Goal: Task Accomplishment & Management: Manage account settings

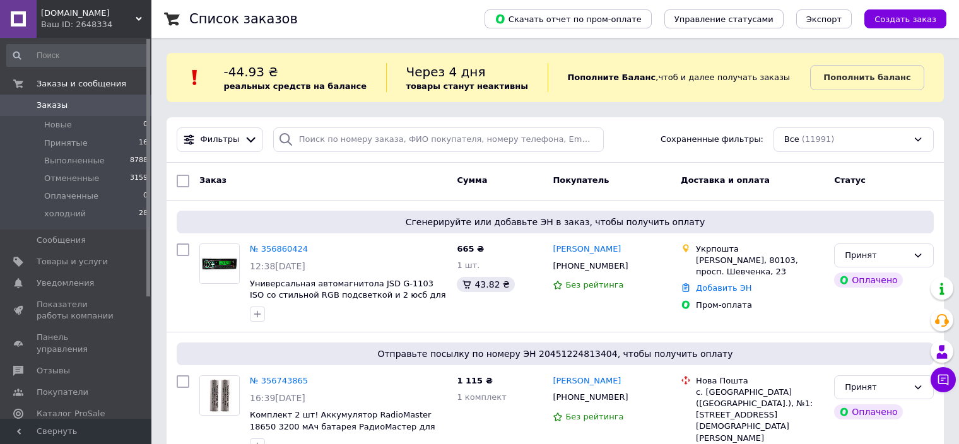
click at [94, 9] on span "[DOMAIN_NAME]" at bounding box center [88, 13] width 95 height 11
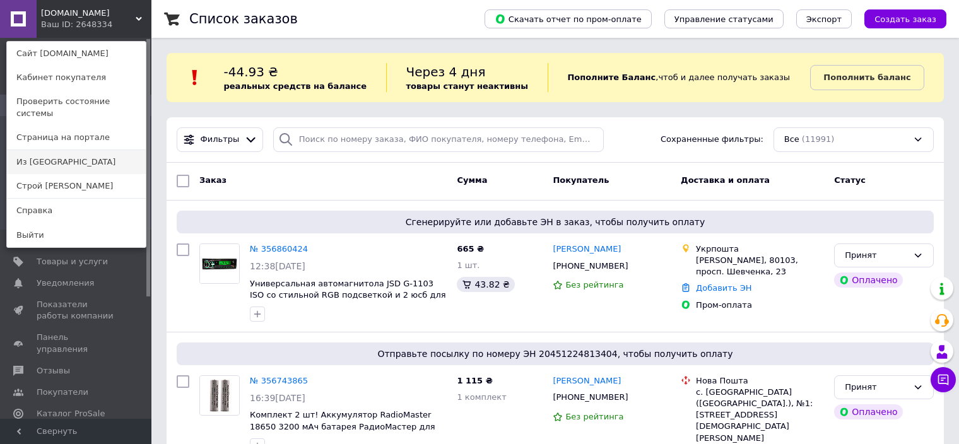
click at [109, 153] on link "Из [GEOGRAPHIC_DATA]" at bounding box center [76, 162] width 139 height 24
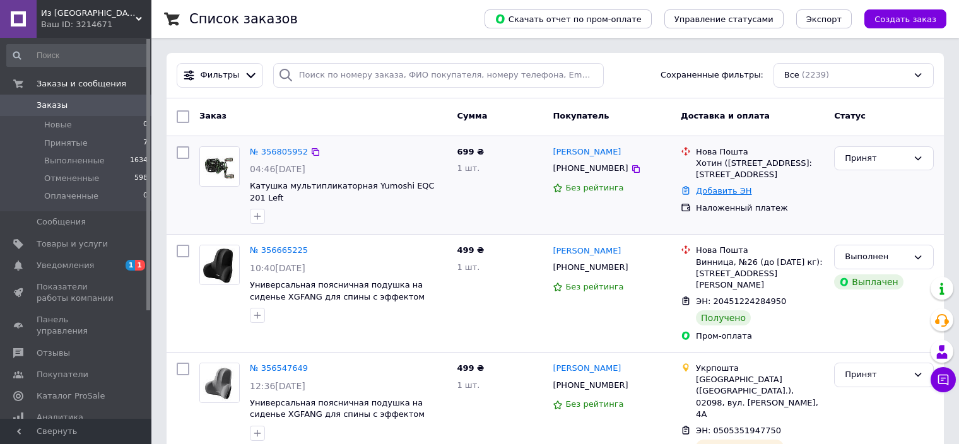
click at [729, 190] on link "Добавить ЭН" at bounding box center [724, 190] width 56 height 9
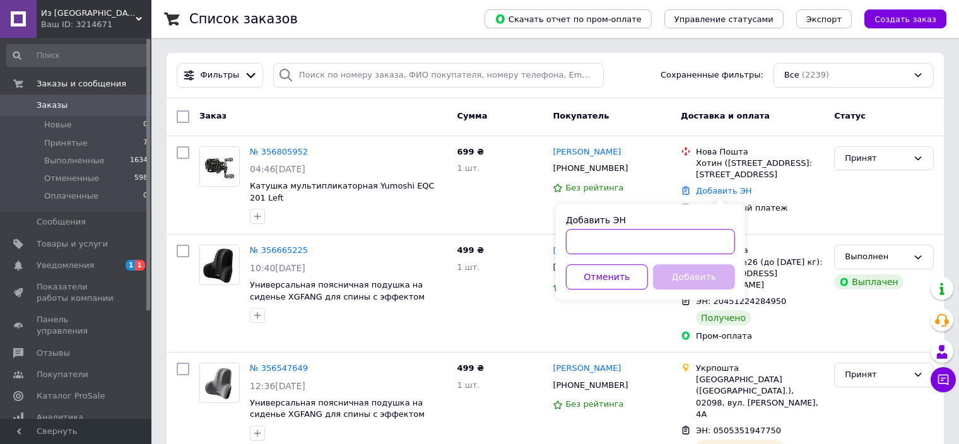
click at [683, 247] on input "Добавить ЭН" at bounding box center [650, 241] width 169 height 25
paste input "20400471910273"
type input "20400471910273"
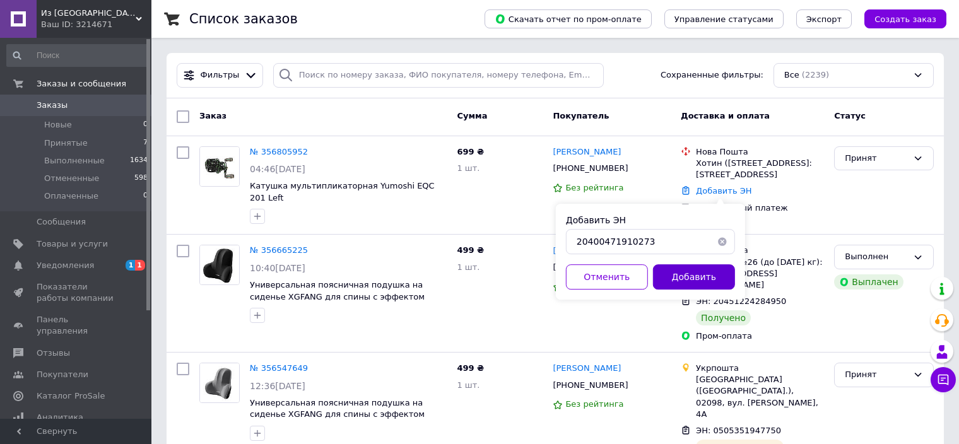
click at [711, 276] on button "Добавить" at bounding box center [694, 276] width 82 height 25
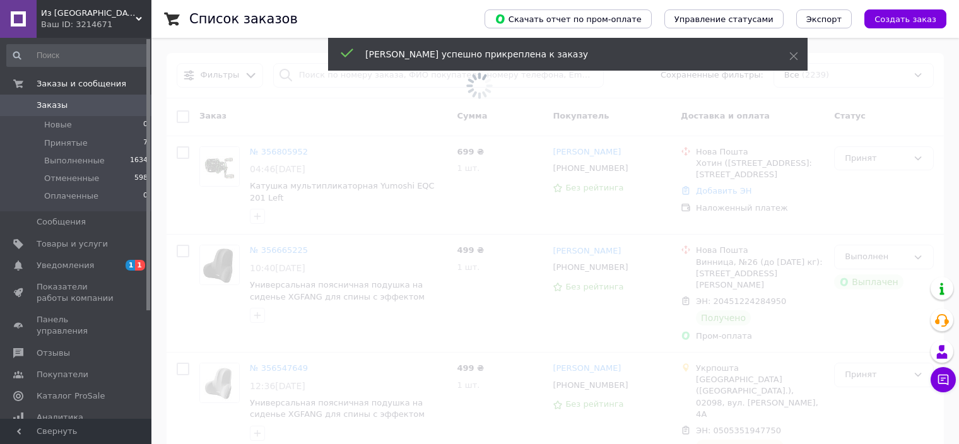
click at [105, 21] on div "Ваш ID: 3214671" at bounding box center [96, 24] width 110 height 11
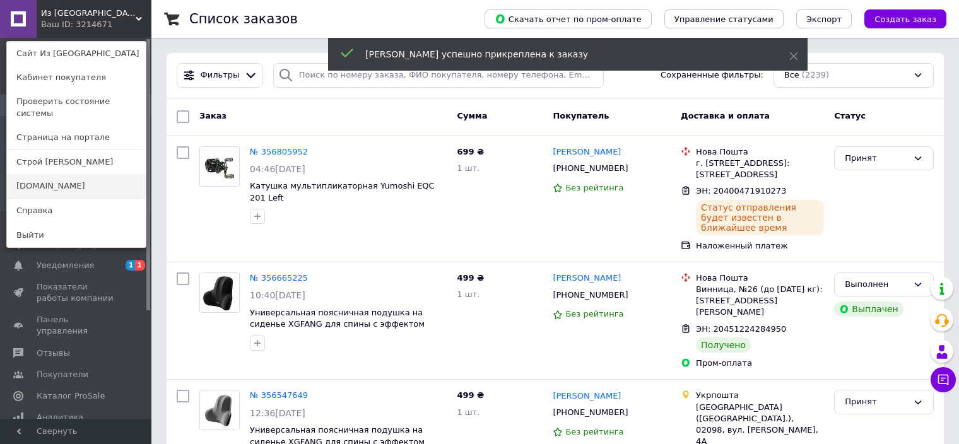
click at [73, 179] on link "[DOMAIN_NAME]" at bounding box center [76, 186] width 139 height 24
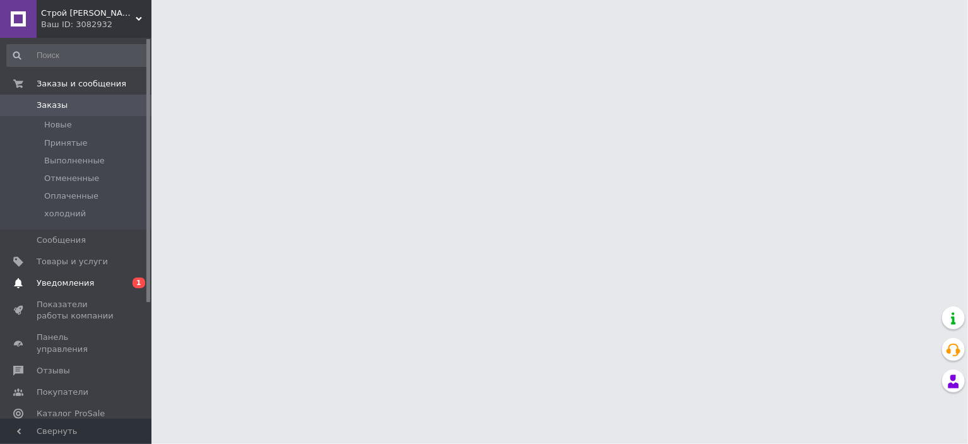
click at [69, 284] on span "Уведомления" at bounding box center [65, 283] width 57 height 11
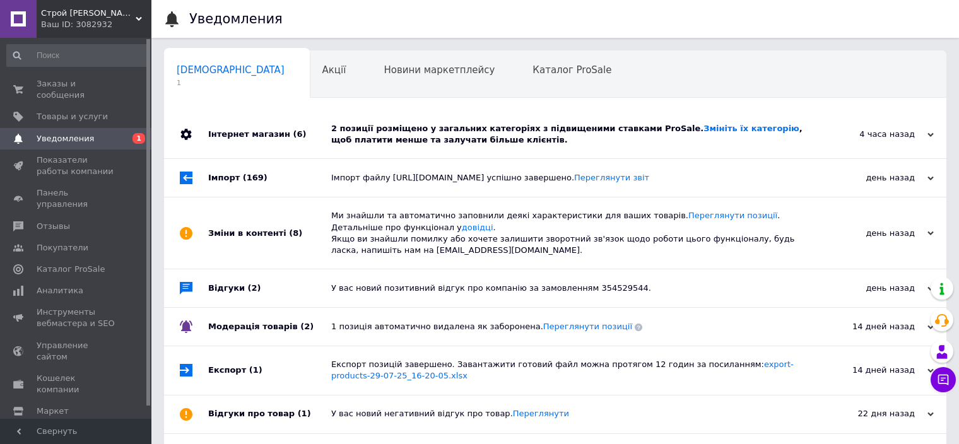
click at [413, 122] on div "2 позиції розміщено у загальних категоріях з підвищеними ставками ProSale. Змін…" at bounding box center [569, 134] width 476 height 48
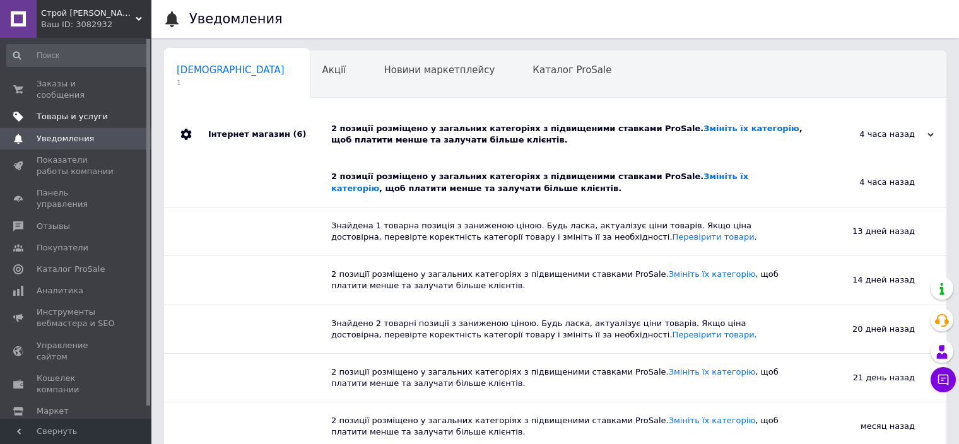
click at [63, 106] on link "Товары и услуги" at bounding box center [77, 116] width 155 height 21
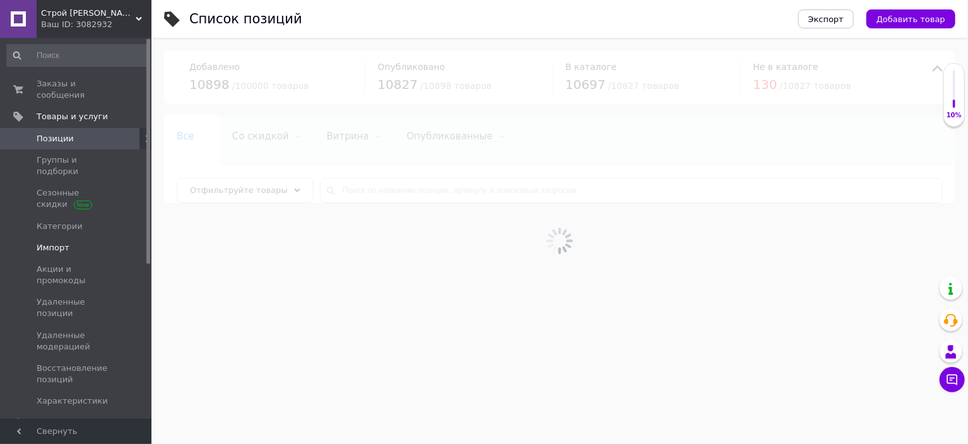
click at [54, 242] on span "Импорт" at bounding box center [53, 247] width 33 height 11
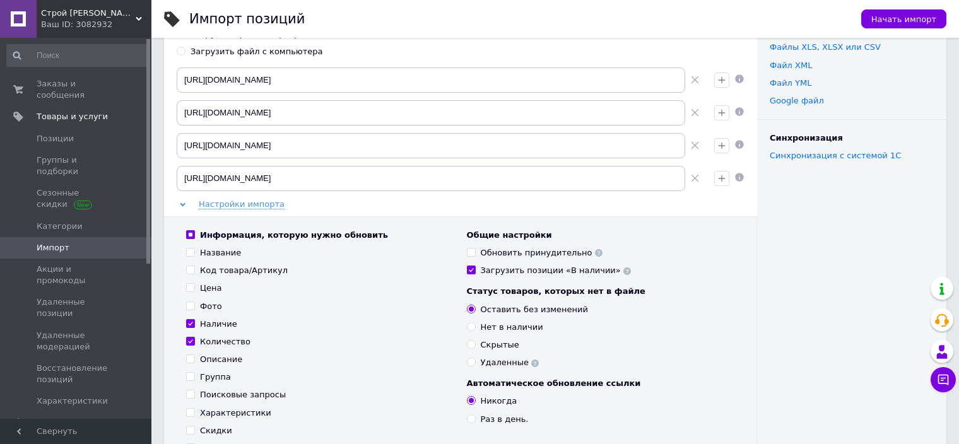
scroll to position [63, 0]
click at [918, 16] on span "Начать импорт" at bounding box center [903, 19] width 65 height 9
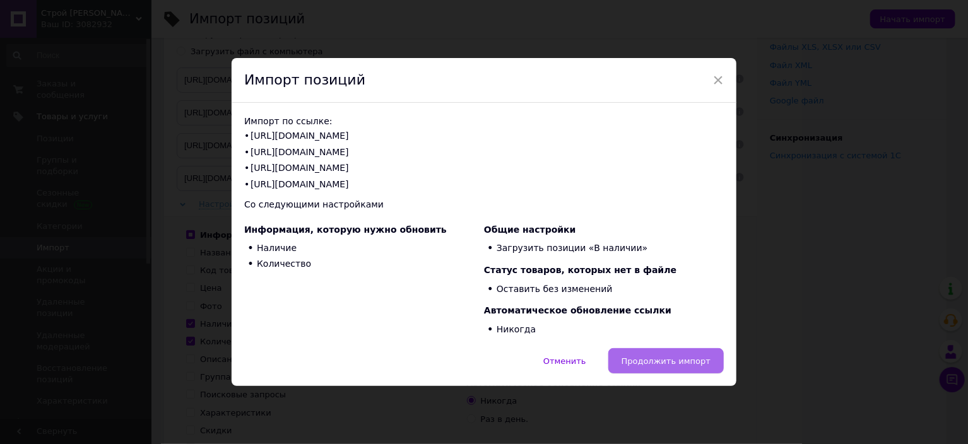
click at [664, 358] on span "Продолжить импорт" at bounding box center [666, 361] width 89 height 9
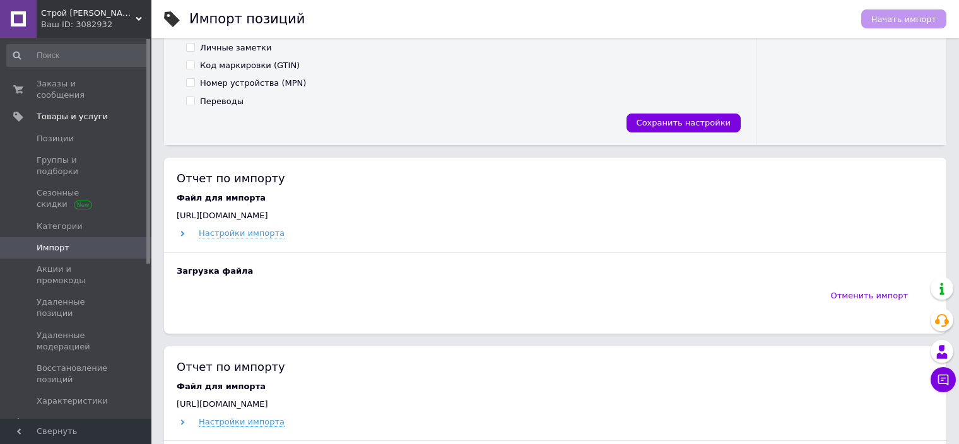
scroll to position [442, 0]
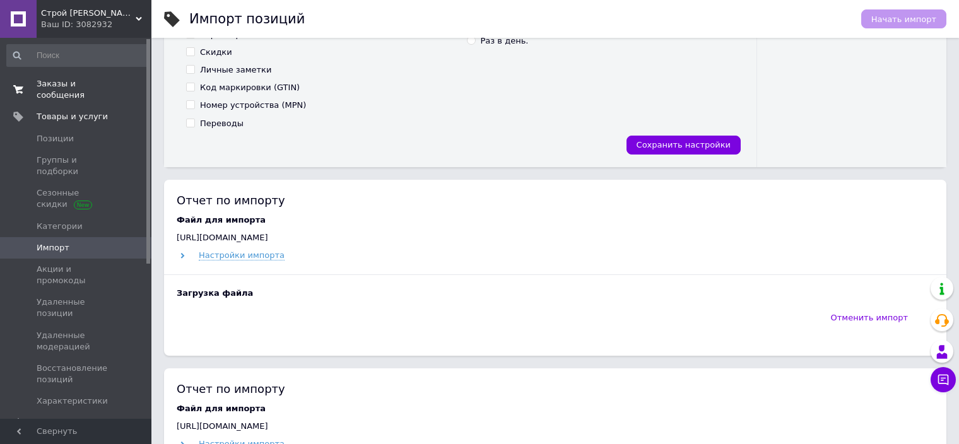
click at [62, 81] on span "Заказы и сообщения" at bounding box center [77, 89] width 80 height 23
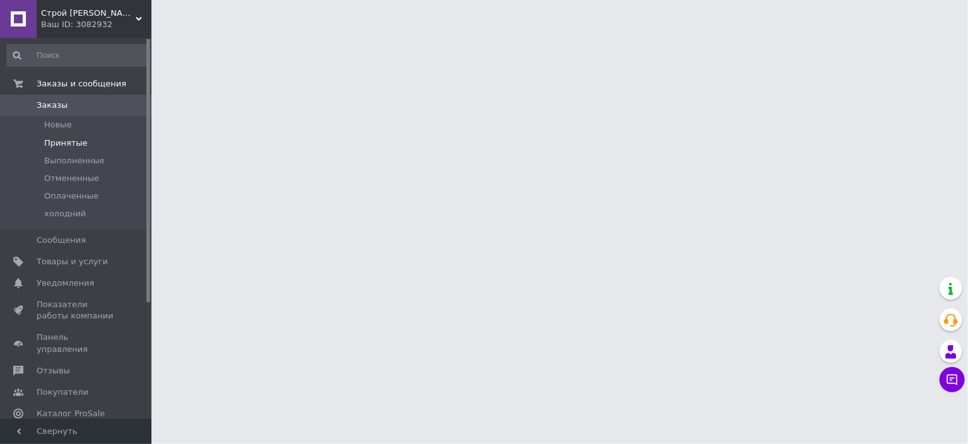
click at [60, 139] on span "Принятые" at bounding box center [66, 143] width 44 height 11
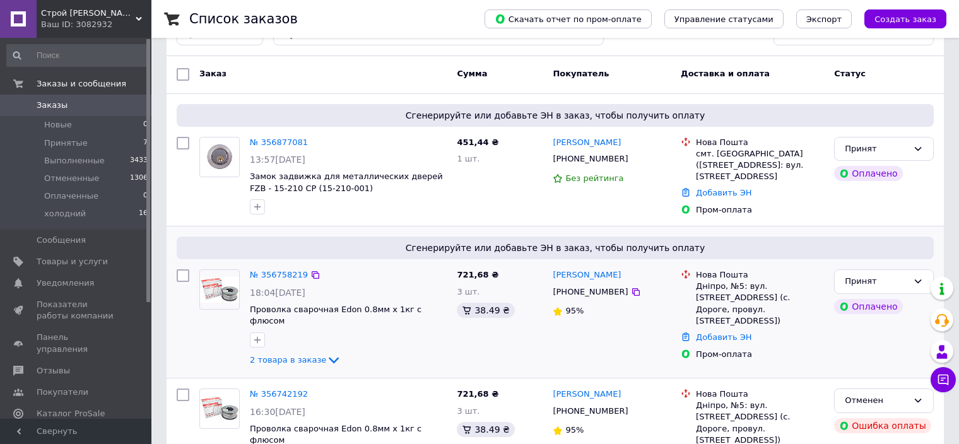
scroll to position [126, 0]
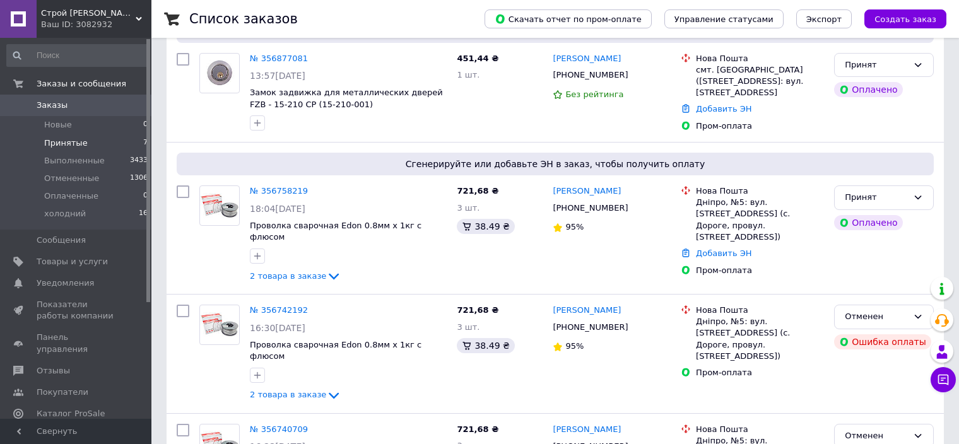
click at [49, 143] on span "Принятые" at bounding box center [66, 143] width 44 height 11
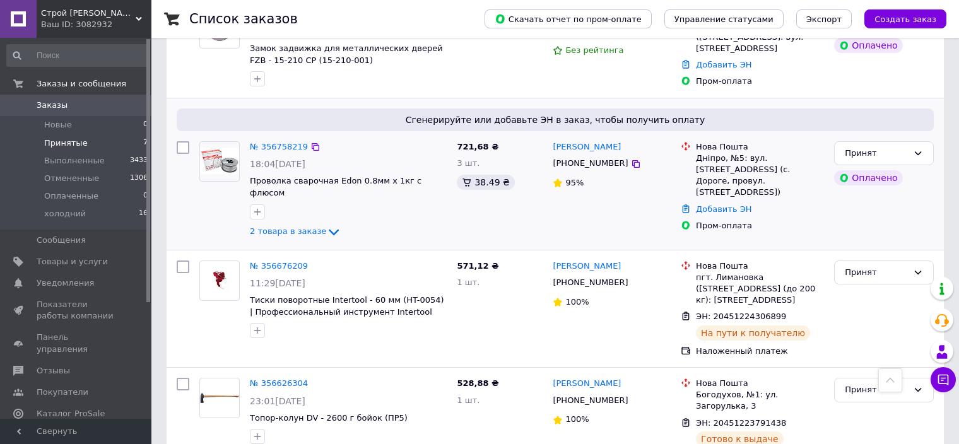
scroll to position [126, 0]
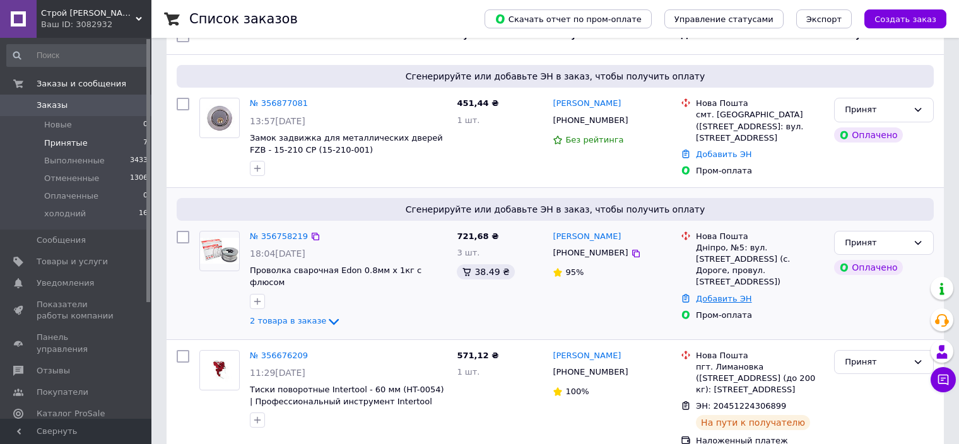
click at [724, 294] on link "Добавить ЭН" at bounding box center [724, 298] width 56 height 9
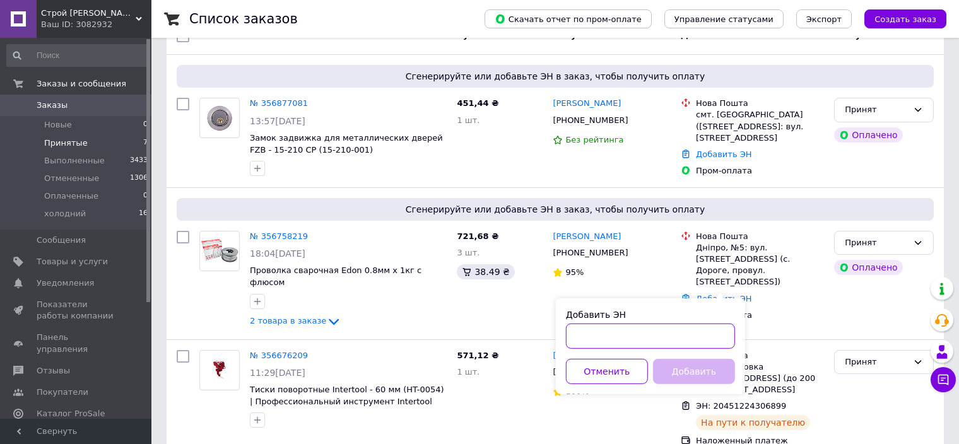
paste input "20451225108307"
type input "20451225108307"
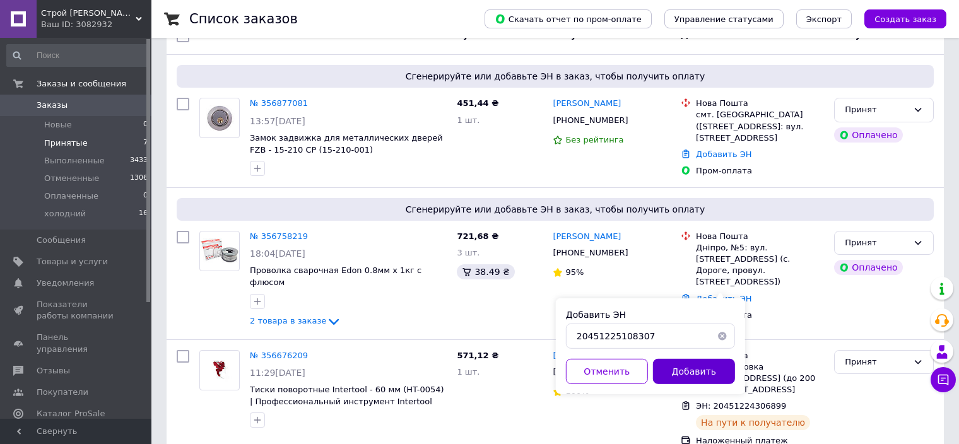
click at [681, 363] on button "Добавить" at bounding box center [694, 371] width 82 height 25
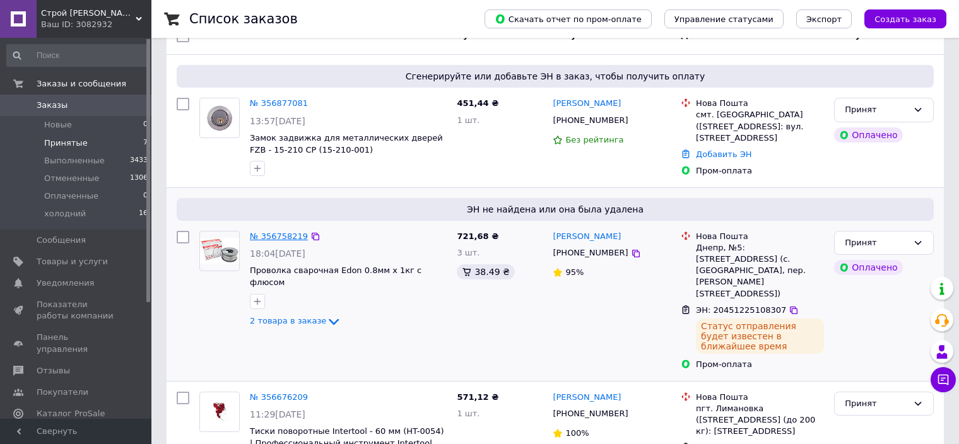
click at [280, 232] on link "№ 356758219" at bounding box center [279, 236] width 58 height 9
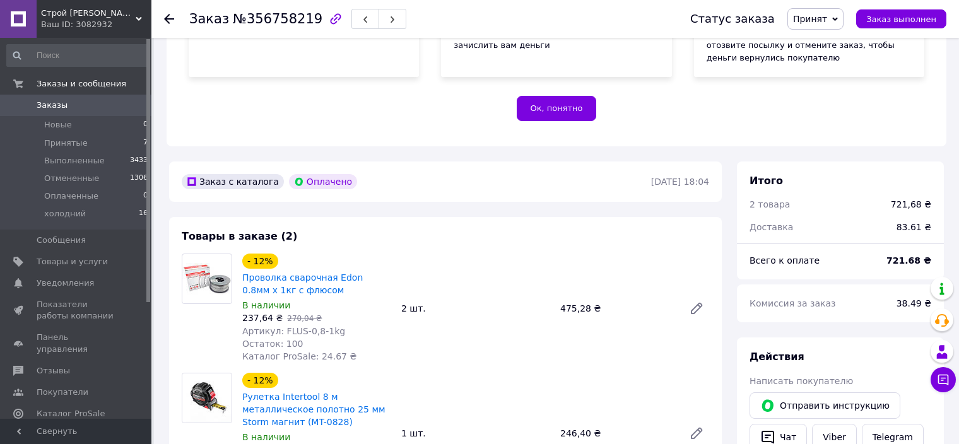
scroll to position [442, 0]
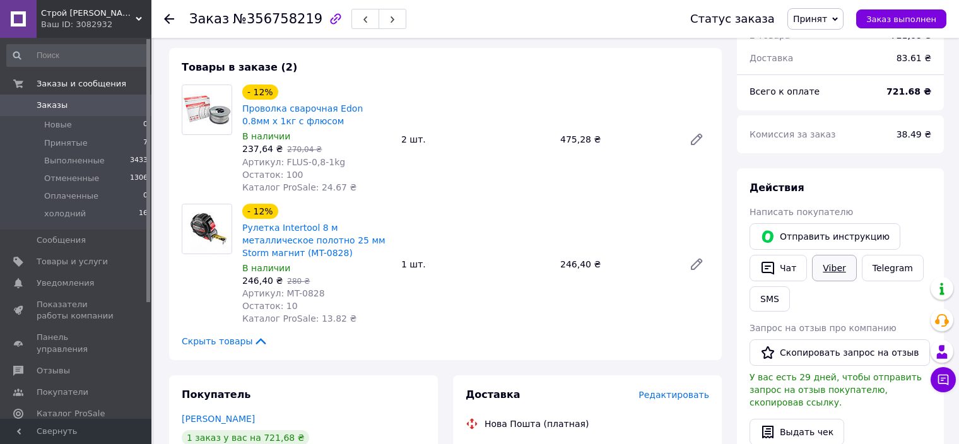
click at [835, 263] on link "Viber" at bounding box center [834, 268] width 44 height 27
click at [58, 147] on span "Принятые" at bounding box center [66, 143] width 44 height 11
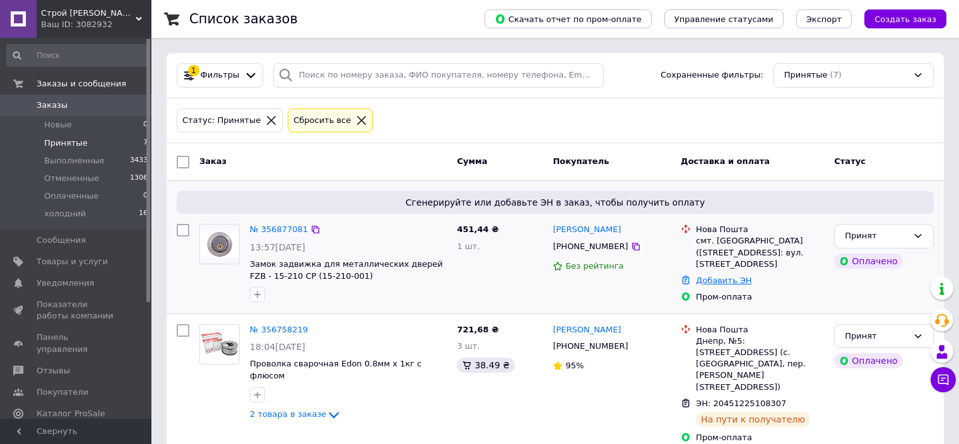
click at [713, 276] on link "Добавить ЭН" at bounding box center [724, 280] width 56 height 9
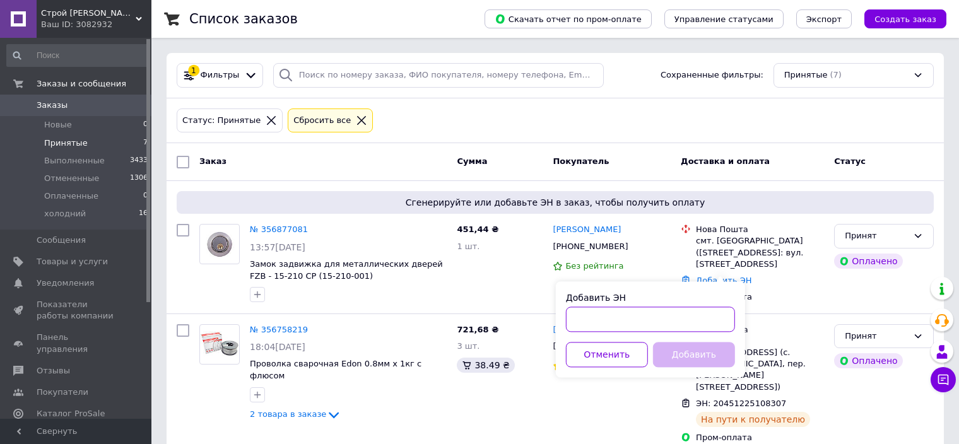
paste input "20451225109169"
type input "20451225109169"
click at [686, 355] on button "Добавить" at bounding box center [694, 354] width 82 height 25
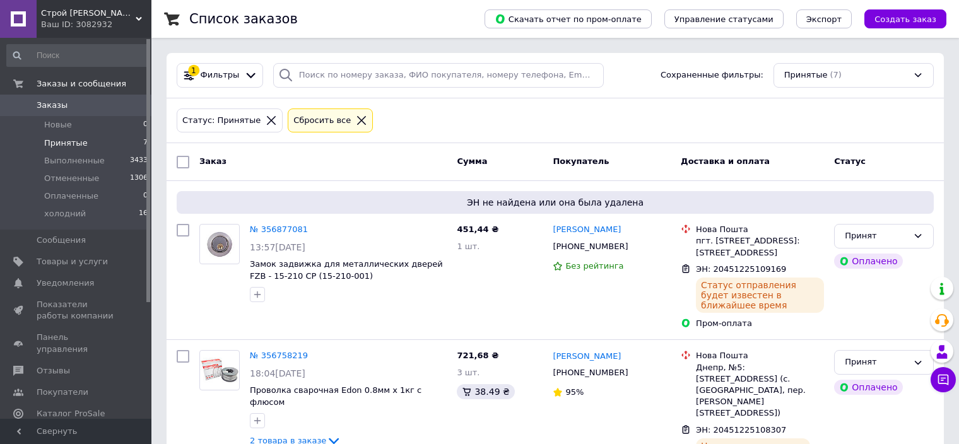
click at [117, 3] on div "Строй [PERSON_NAME] Ваш ID: 3082932" at bounding box center [94, 19] width 115 height 38
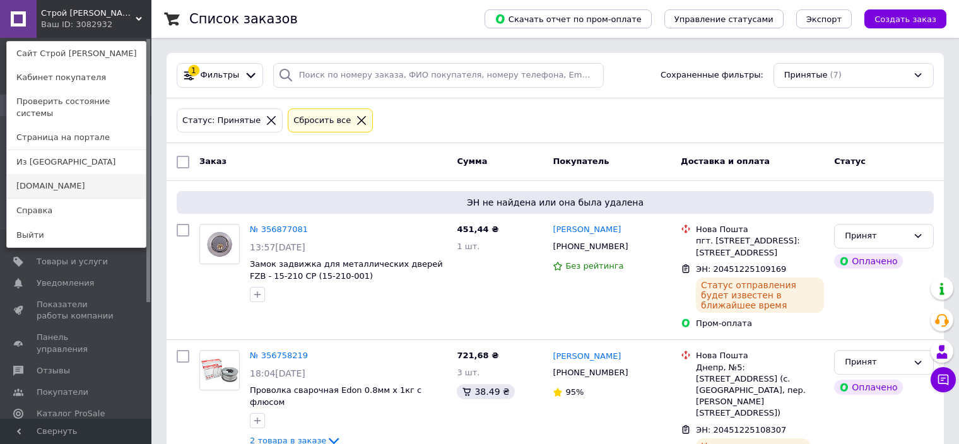
click at [58, 176] on link "[DOMAIN_NAME]" at bounding box center [76, 186] width 139 height 24
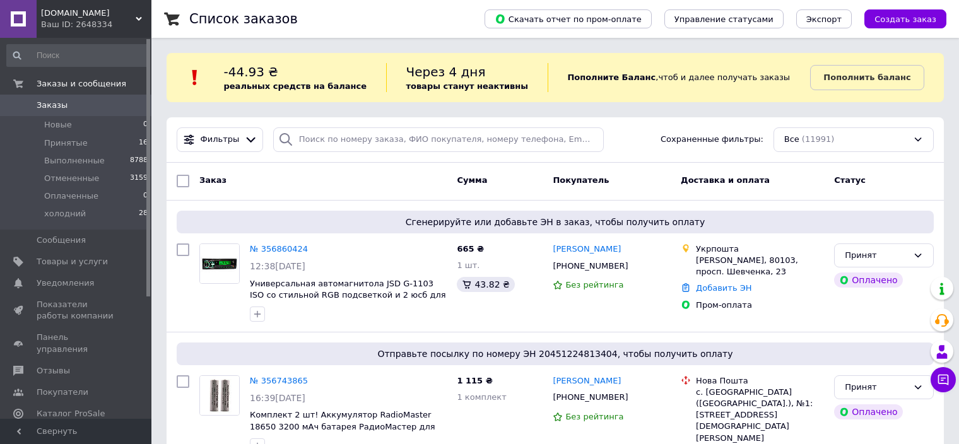
click at [74, 21] on div "Ваш ID: 2648334" at bounding box center [96, 24] width 110 height 11
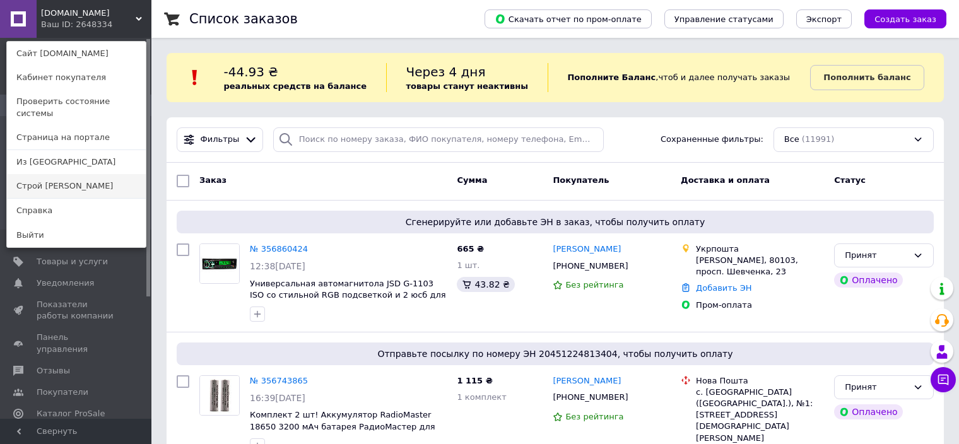
click at [53, 174] on link "Строй [PERSON_NAME]" at bounding box center [76, 186] width 139 height 24
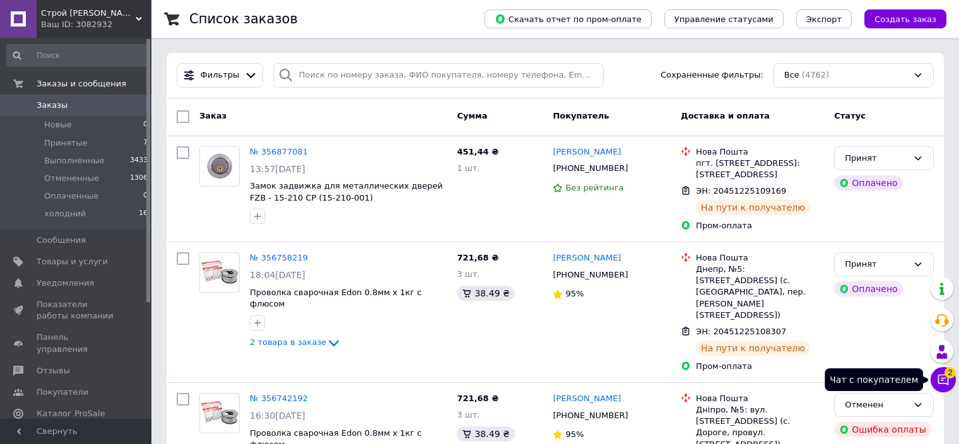
click at [946, 382] on icon at bounding box center [943, 380] width 13 height 13
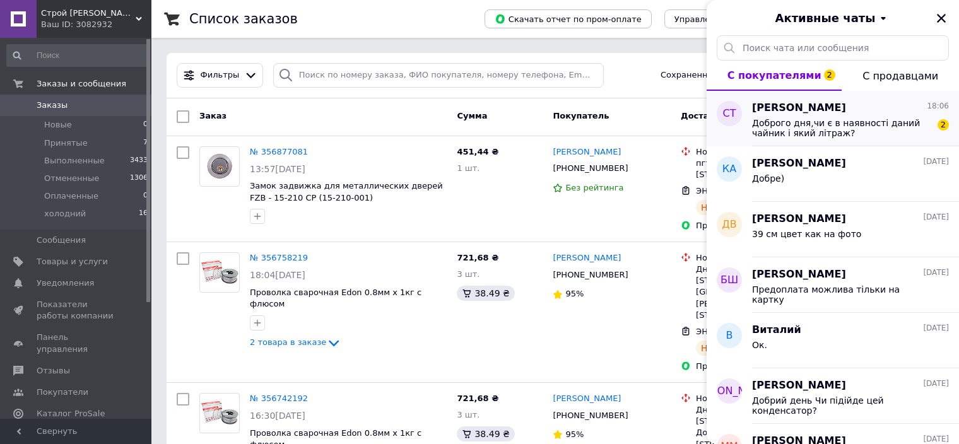
click at [811, 114] on span "Светлана Тарамакина" at bounding box center [799, 108] width 94 height 15
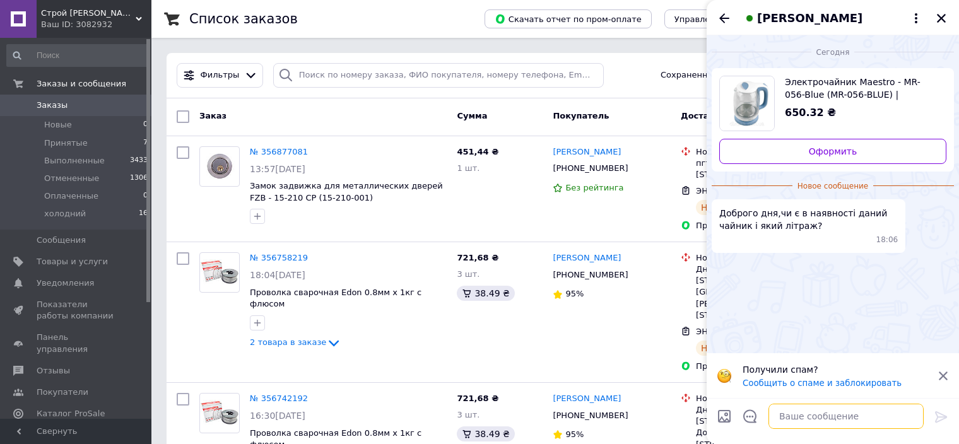
click at [793, 411] on textarea at bounding box center [846, 416] width 155 height 25
type textarea "Доброго дня"
click at [944, 415] on icon at bounding box center [941, 416] width 12 height 11
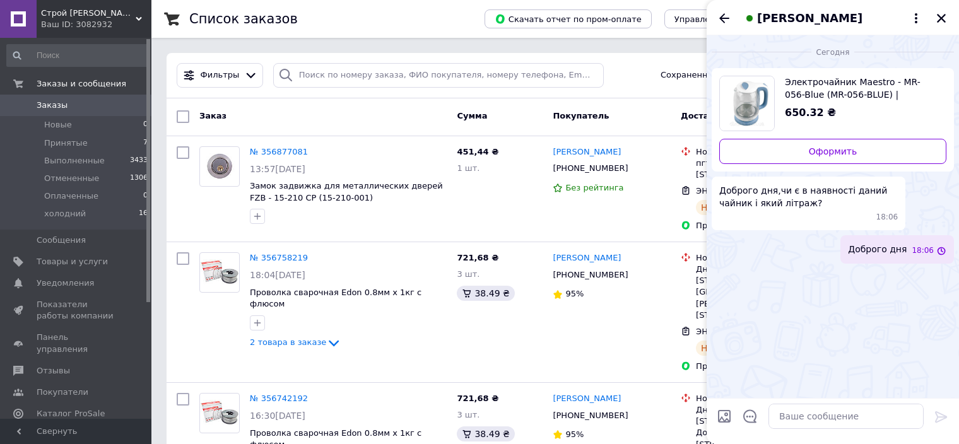
click at [823, 81] on span "Электрочайник Maestro - MR-056-Blue (MR-056-BLUE) | Професійний інструмент Inte…" at bounding box center [860, 88] width 151 height 25
click at [844, 417] on textarea at bounding box center [846, 416] width 155 height 25
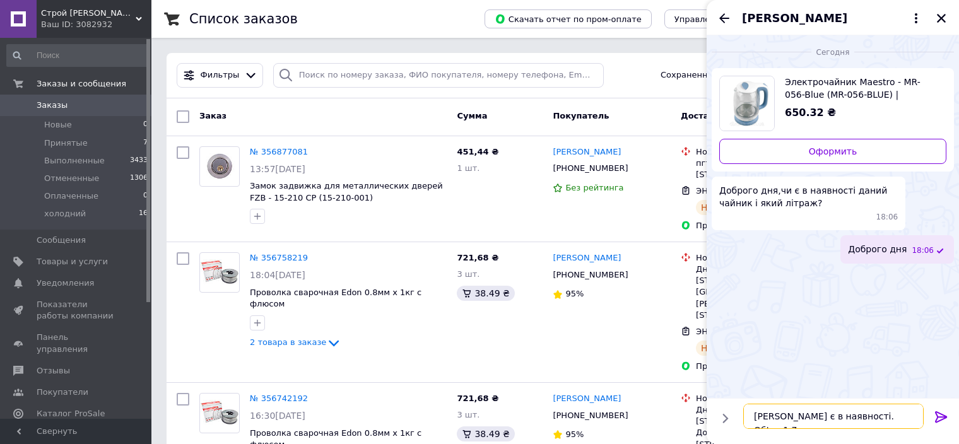
type textarea "Чайник є в наявності. Об'єм 1,7л"
click at [938, 415] on icon at bounding box center [941, 417] width 15 height 15
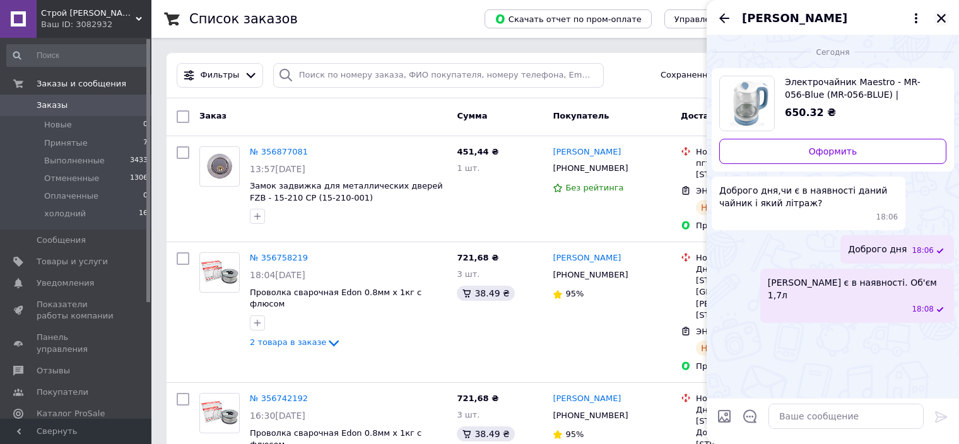
click at [940, 18] on icon "Закрыть" at bounding box center [941, 18] width 9 height 9
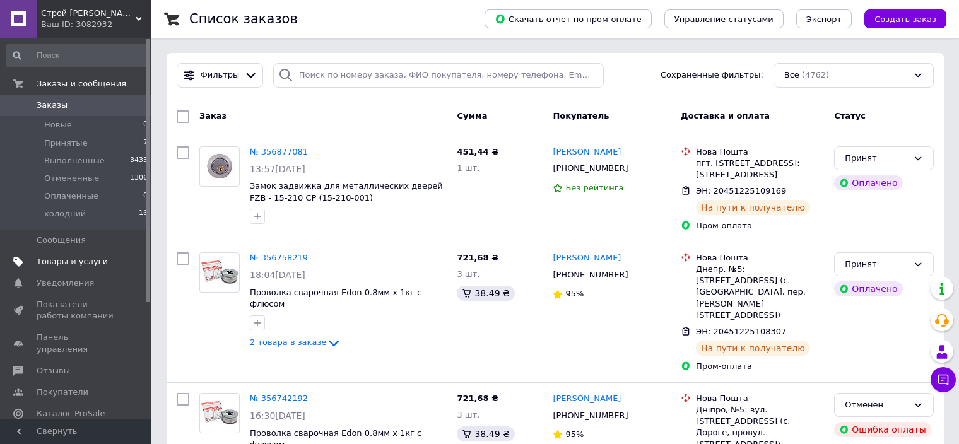
click at [59, 256] on link "Товары и услуги" at bounding box center [77, 261] width 155 height 21
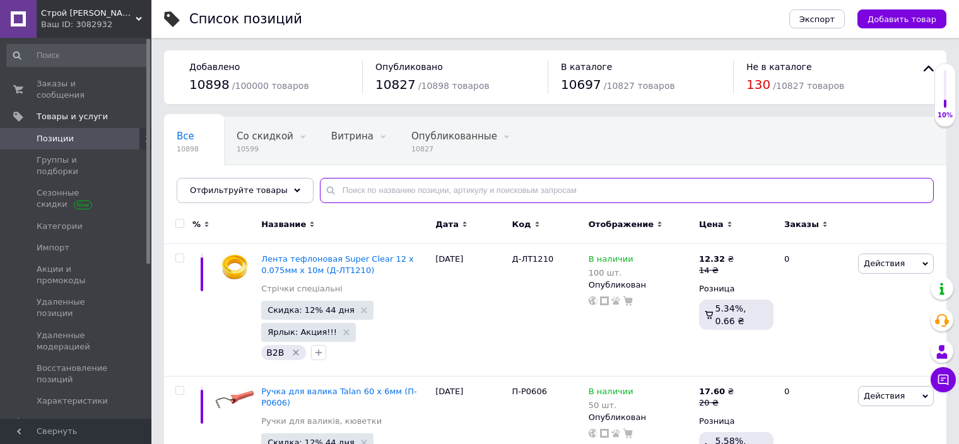
paste input "MR-056-BLUE"
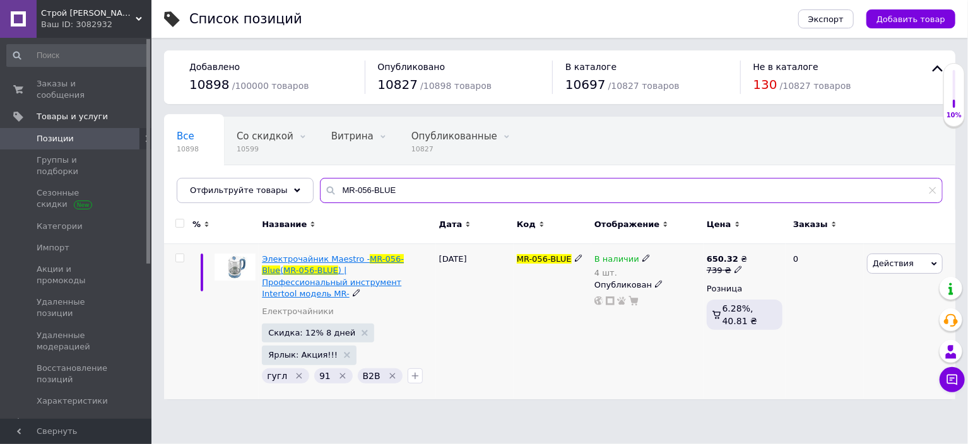
type input "MR-056-BLUE"
click at [322, 254] on span "Электрочайник Maestro -" at bounding box center [316, 258] width 108 height 9
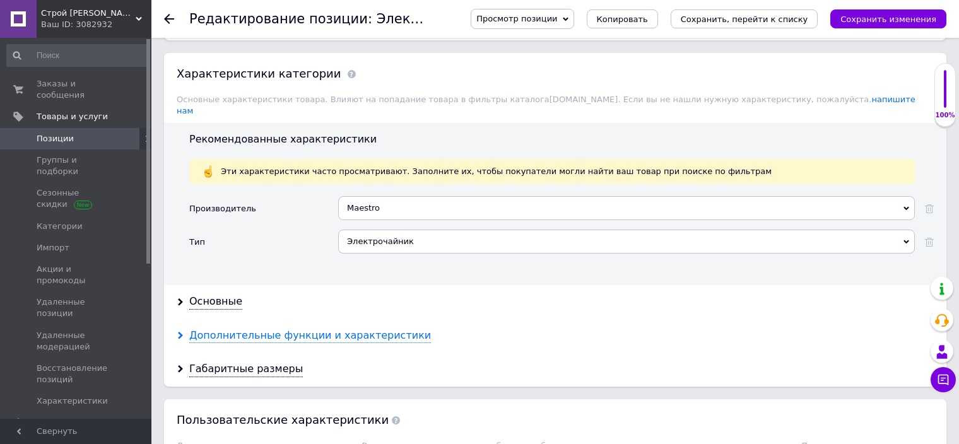
scroll to position [1199, 0]
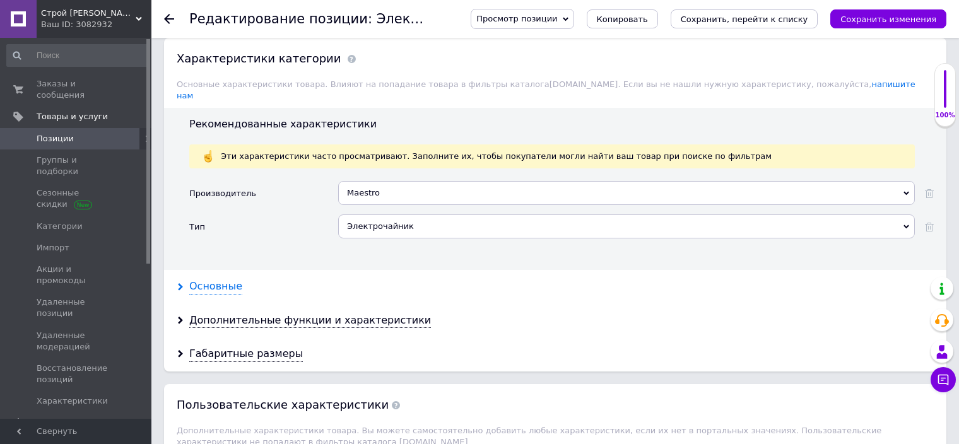
click at [213, 280] on div "Основные" at bounding box center [215, 287] width 53 height 15
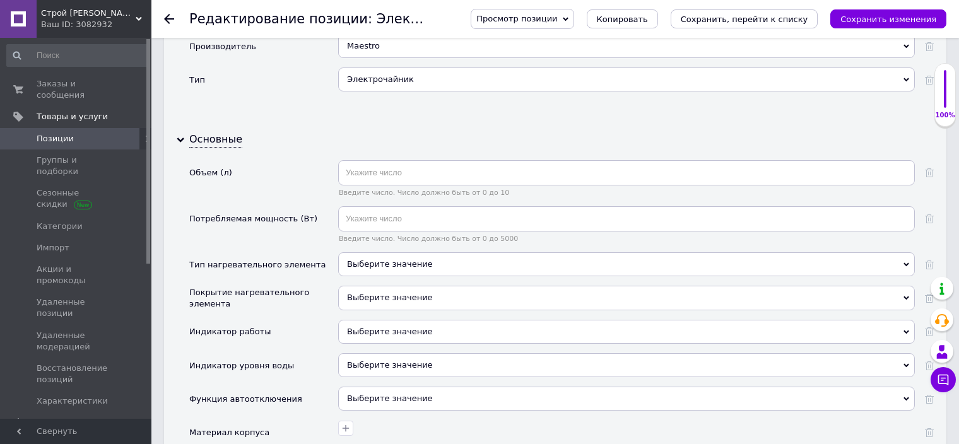
scroll to position [1325, 0]
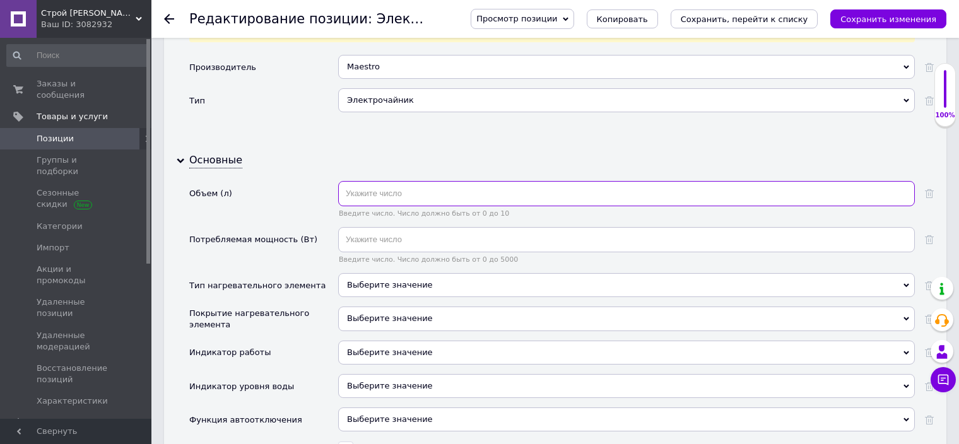
click at [406, 181] on input "text" at bounding box center [626, 193] width 577 height 25
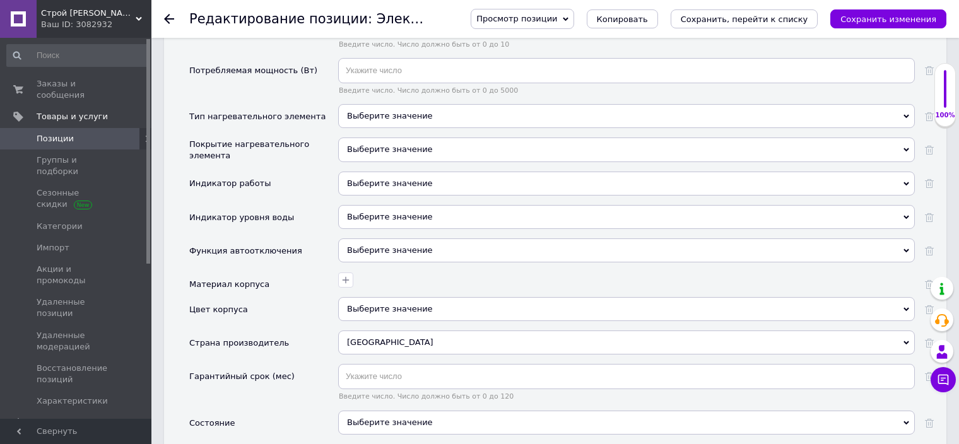
scroll to position [1577, 0]
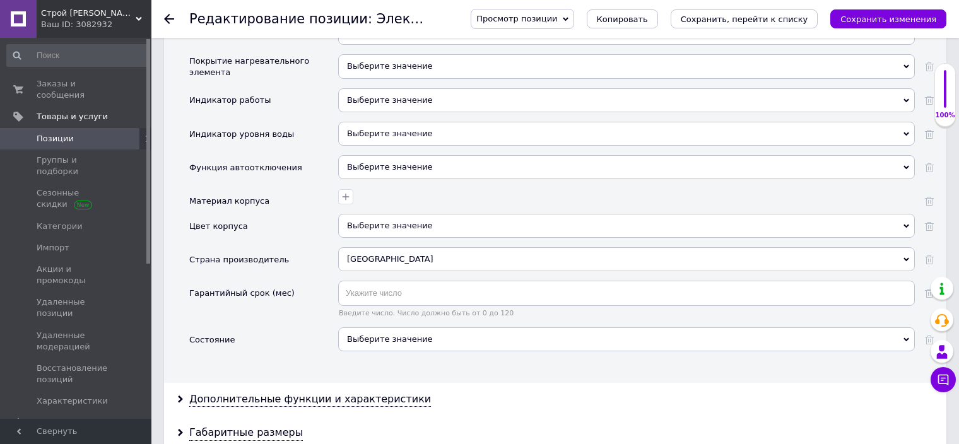
type input "1.7"
click at [383, 327] on div "Выберите значение" at bounding box center [626, 339] width 577 height 24
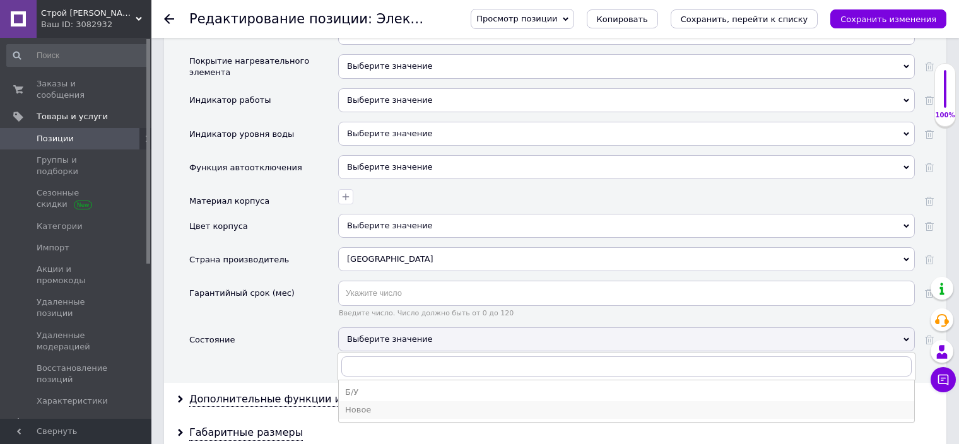
click at [365, 404] on div "Новое" at bounding box center [626, 409] width 563 height 11
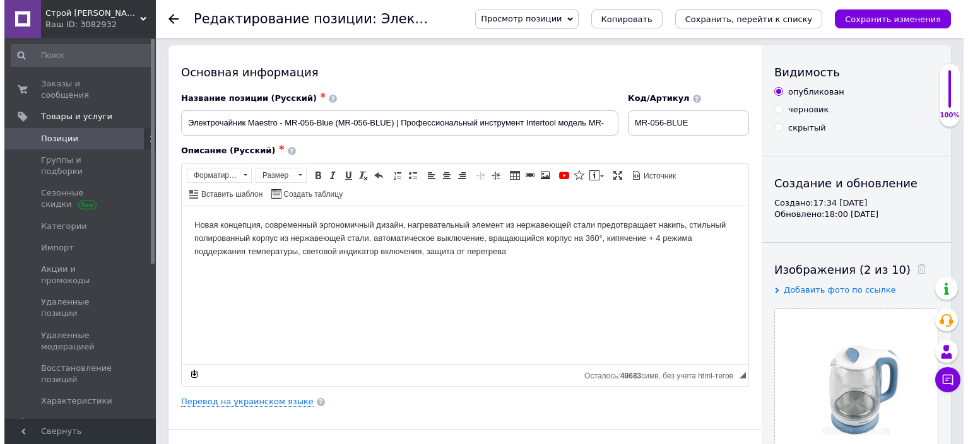
scroll to position [0, 0]
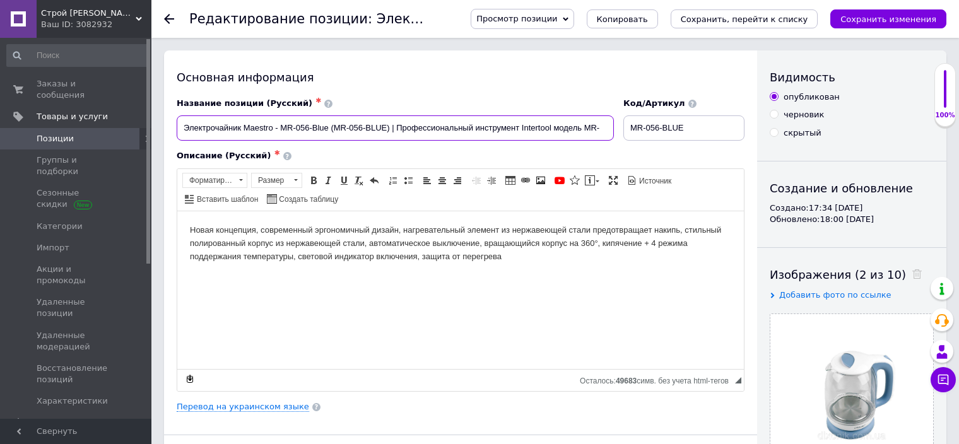
drag, startPoint x: 390, startPoint y: 128, endPoint x: 636, endPoint y: 122, distance: 246.2
click at [636, 122] on div "Название позиции (Русский) ✱ Электрочайник Maestro - MR-056-Blue (MR-056-BLUE) …" at bounding box center [460, 119] width 577 height 52
drag, startPoint x: 402, startPoint y: 127, endPoint x: 179, endPoint y: 127, distance: 223.4
click at [179, 127] on input "Электрочайник Maestro - MR-056-Blue. Объем 1,7 л" at bounding box center [395, 127] width 437 height 25
type input "Электрочайник Maestro - MR-056-Blue. Объем 1,7 л"
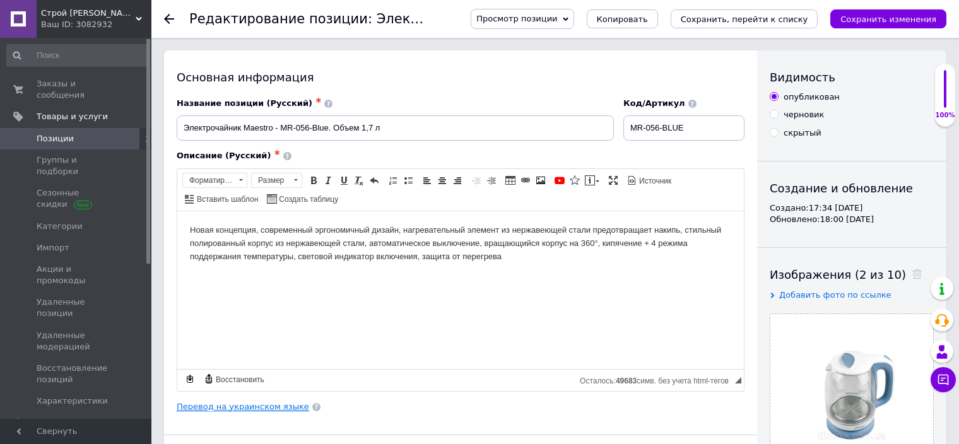
click at [238, 402] on link "Перевод на украинском языке" at bounding box center [243, 407] width 133 height 10
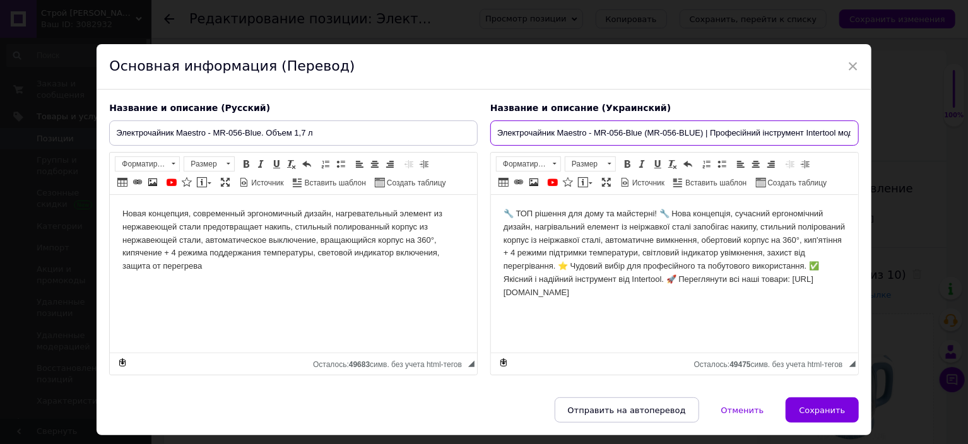
scroll to position [0, 57]
drag, startPoint x: 495, startPoint y: 131, endPoint x: 866, endPoint y: 125, distance: 371.7
click at [866, 125] on div "Название и описание (Русский) Электрочайник Maestro - MR-056-Blue. Объем 1,7 л …" at bounding box center [484, 244] width 774 height 309
paste input "лектрочайник Maestro – MR-056-Blue. Об'єм 1,7 л"
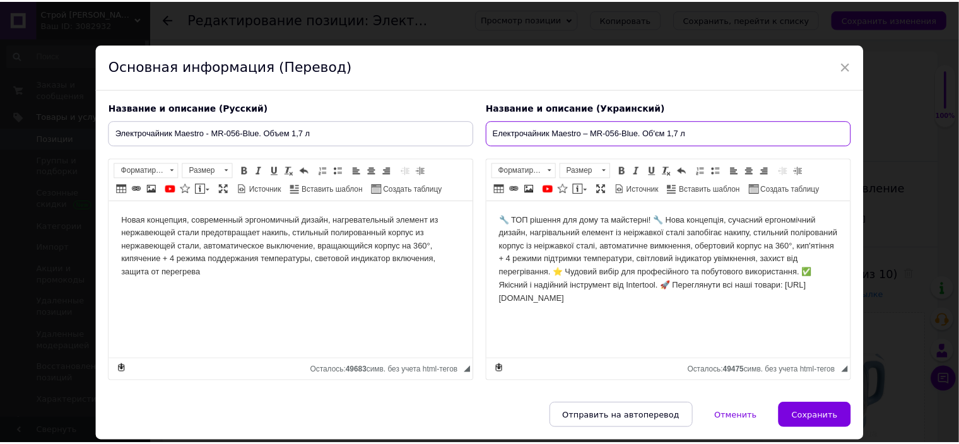
scroll to position [0, 0]
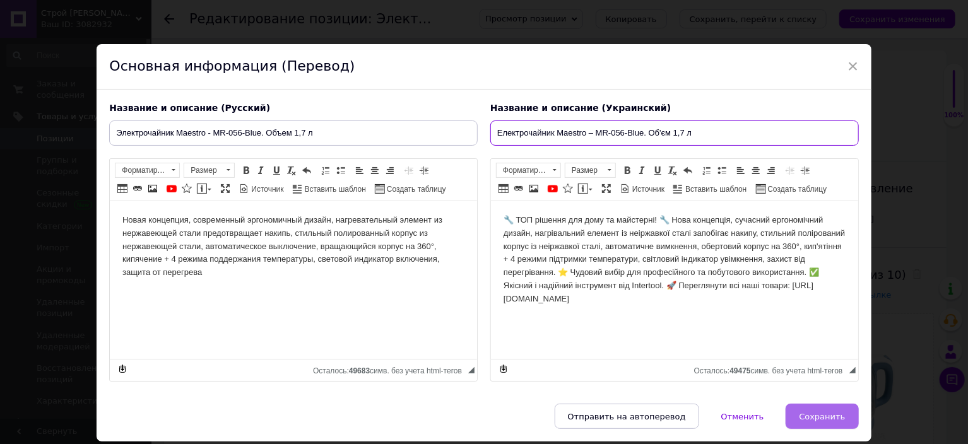
type input "Електрочайник Maestro – MR-056-Blue. Об'єм 1,7 л"
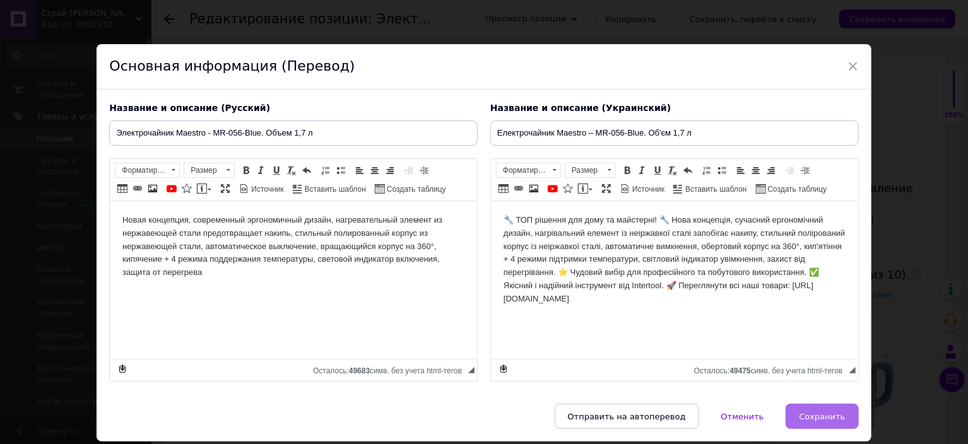
click at [810, 417] on span "Сохранить" at bounding box center [822, 416] width 46 height 9
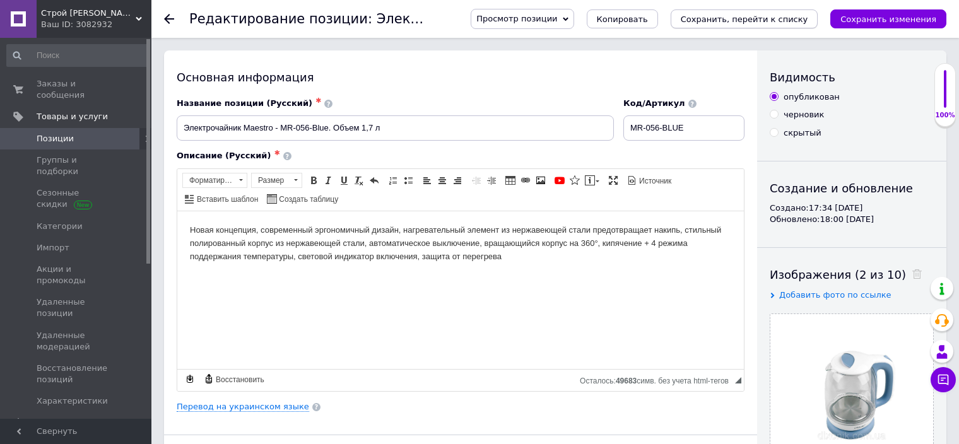
click at [767, 17] on icon "Сохранить, перейти к списку" at bounding box center [744, 19] width 127 height 9
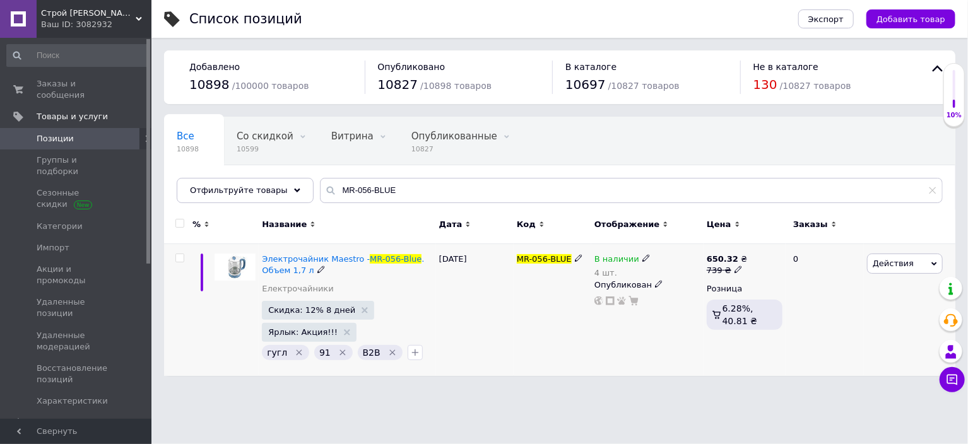
click at [339, 351] on icon "Удалить метку" at bounding box center [342, 353] width 6 height 6
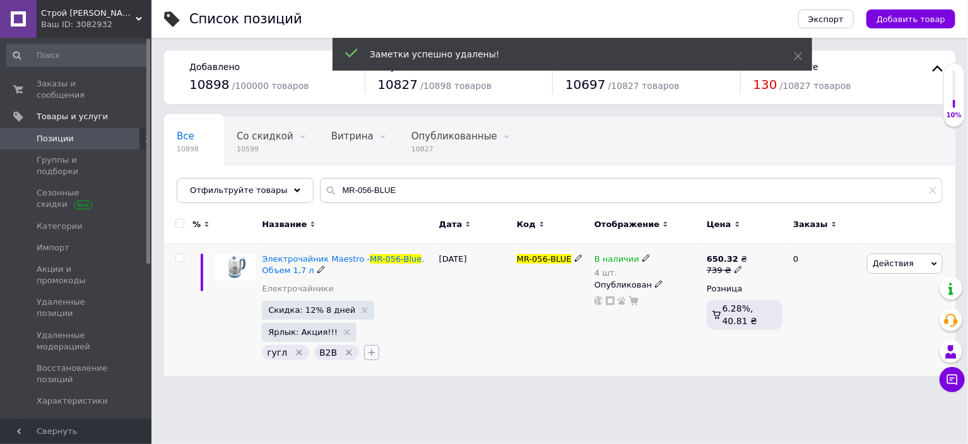
click at [368, 351] on icon "button" at bounding box center [371, 353] width 7 height 7
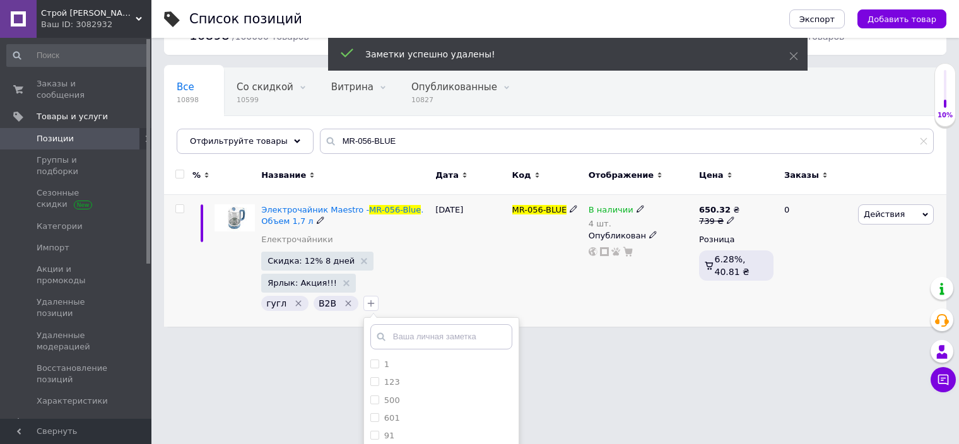
scroll to position [126, 0]
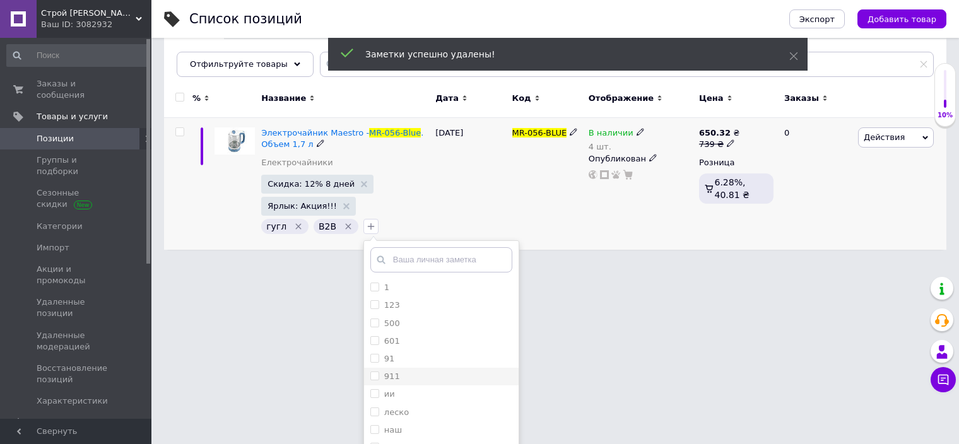
click at [370, 377] on input "911" at bounding box center [374, 376] width 8 height 8
checkbox input "true"
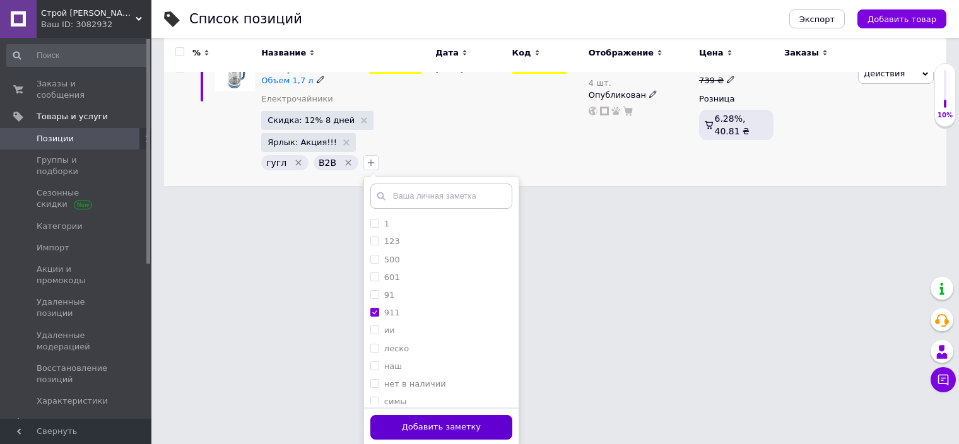
scroll to position [191, 0]
click at [445, 428] on button "Добавить заметку" at bounding box center [441, 427] width 142 height 25
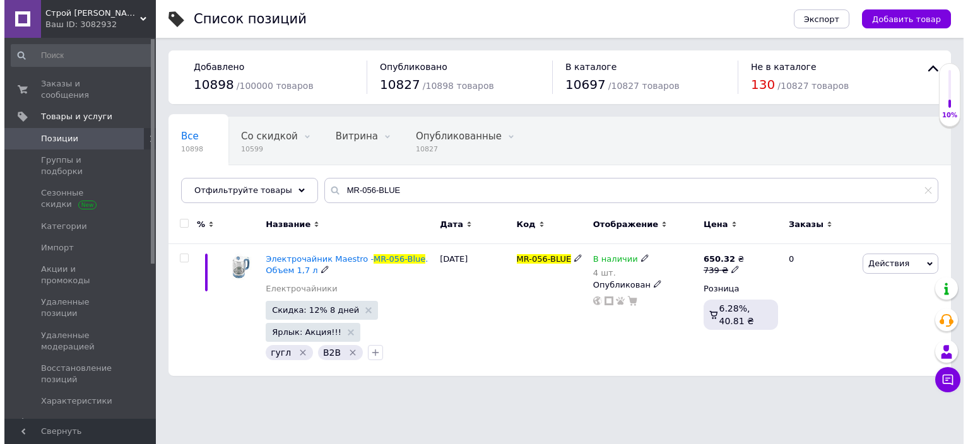
scroll to position [0, 0]
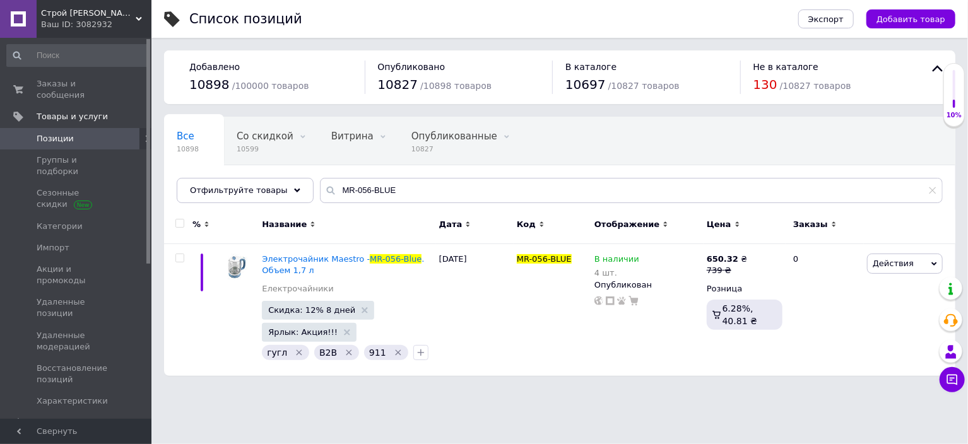
click at [66, 26] on div "Ваш ID: 3082932" at bounding box center [96, 24] width 110 height 11
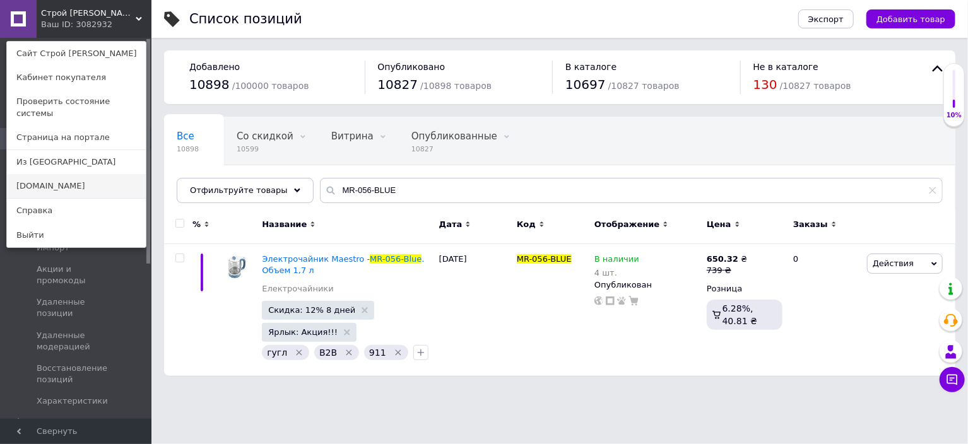
click at [43, 174] on link "[DOMAIN_NAME]" at bounding box center [76, 186] width 139 height 24
